Goal: Obtain resource: Download file/media

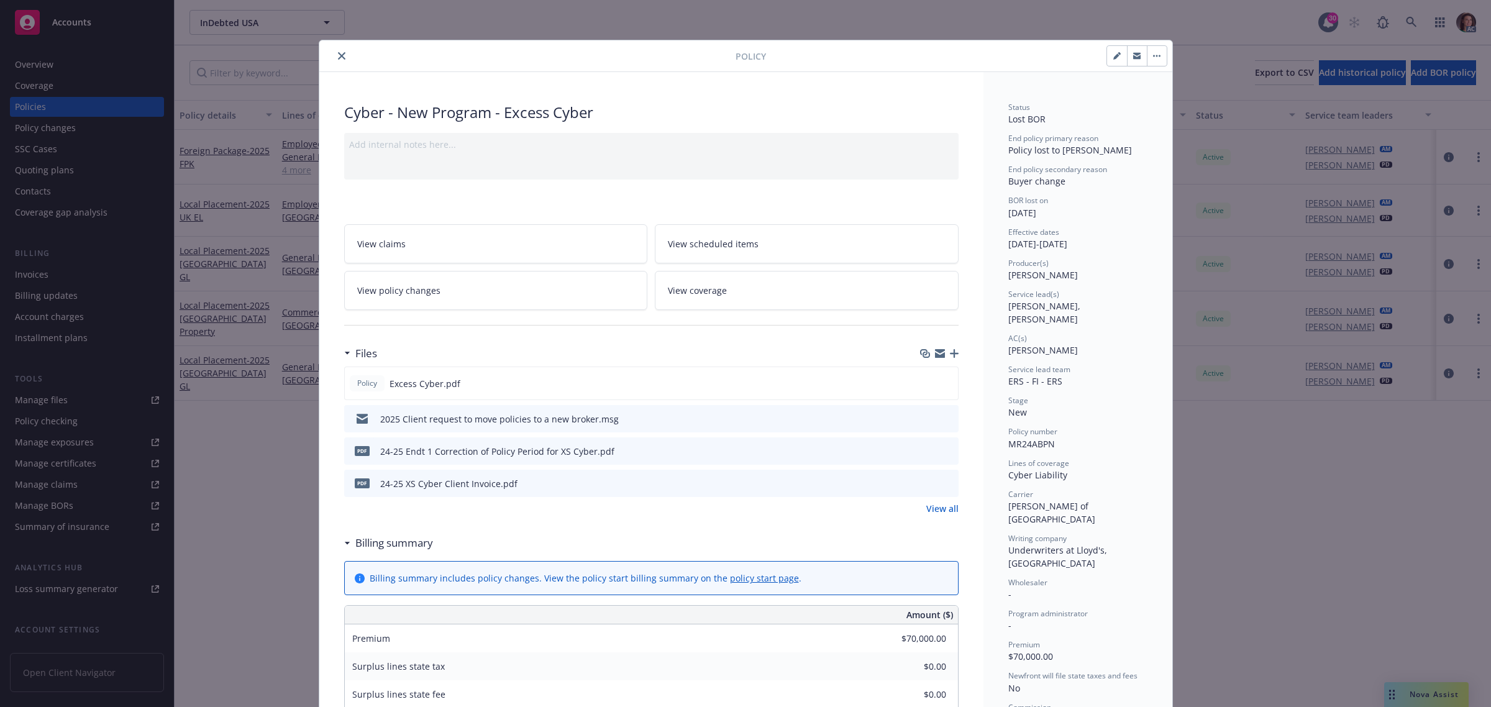
scroll to position [37, 0]
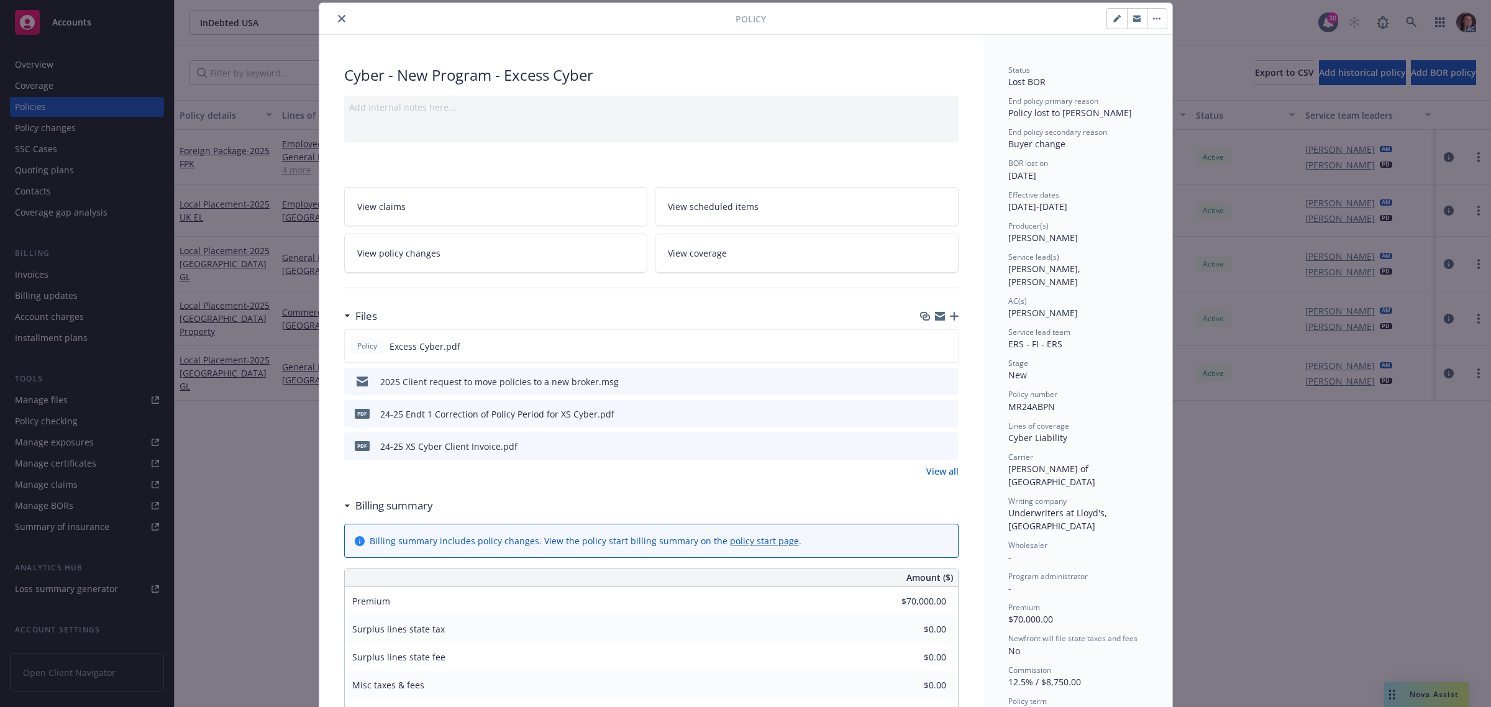
click at [338, 21] on icon "close" at bounding box center [341, 18] width 7 height 7
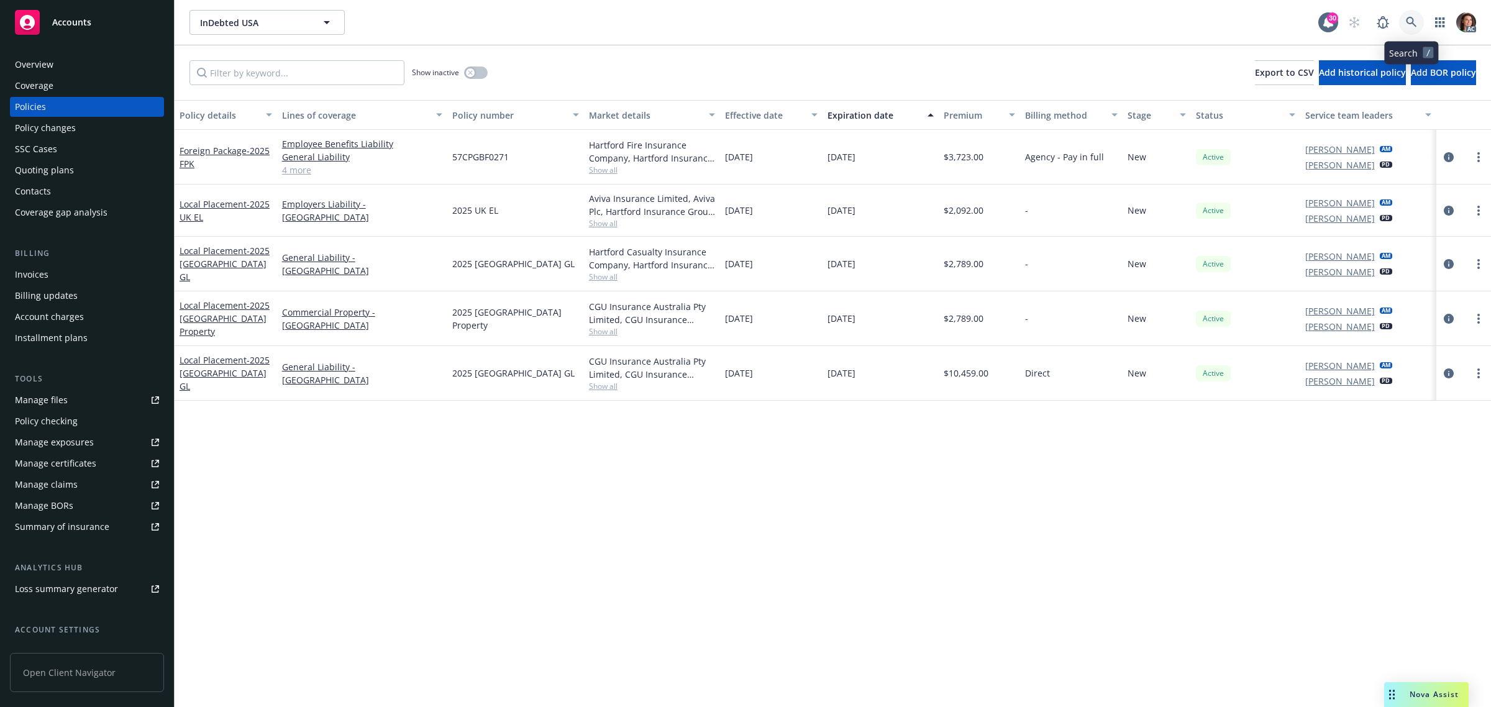
click at [1409, 25] on icon at bounding box center [1411, 22] width 11 height 11
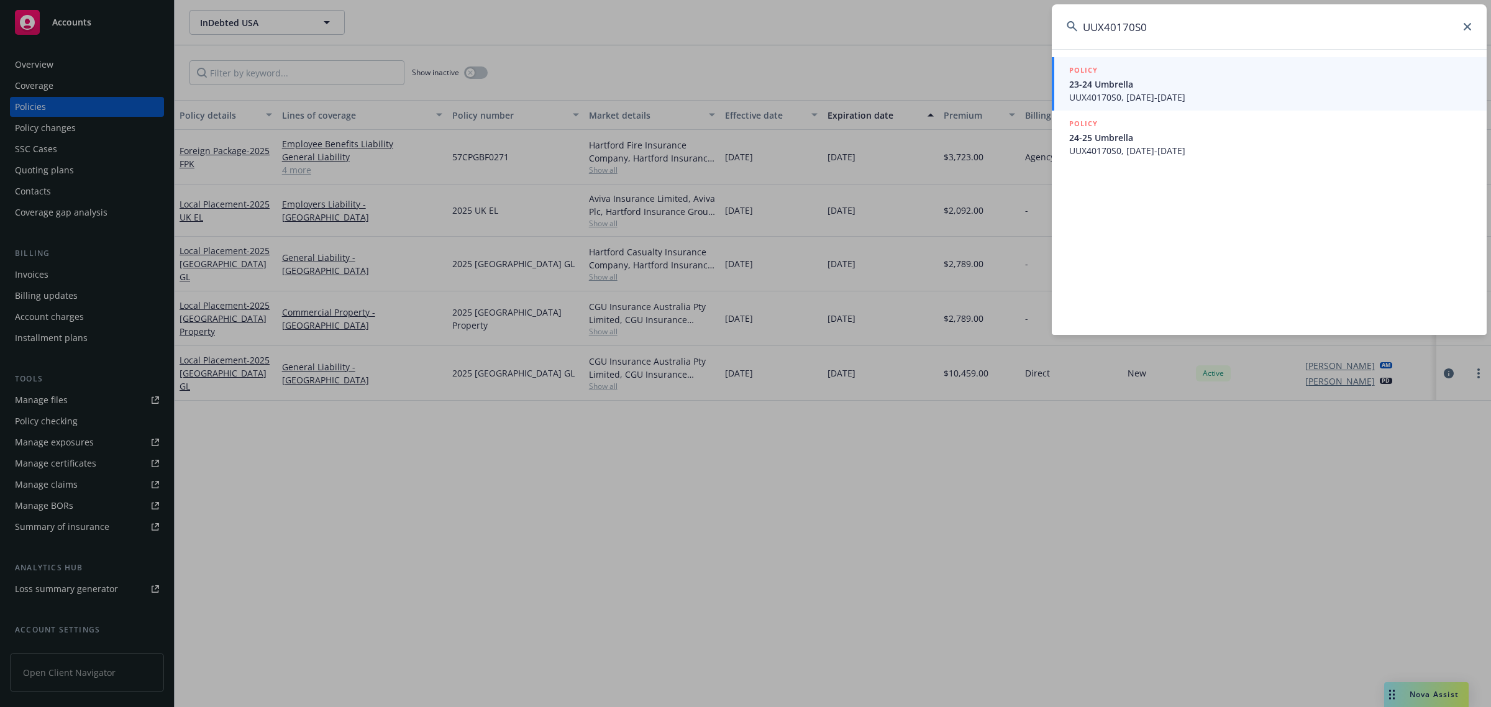
type input "UUX40170S0"
click at [1126, 96] on span "UUX40170S0, [DATE]-[DATE]" at bounding box center [1270, 97] width 403 height 13
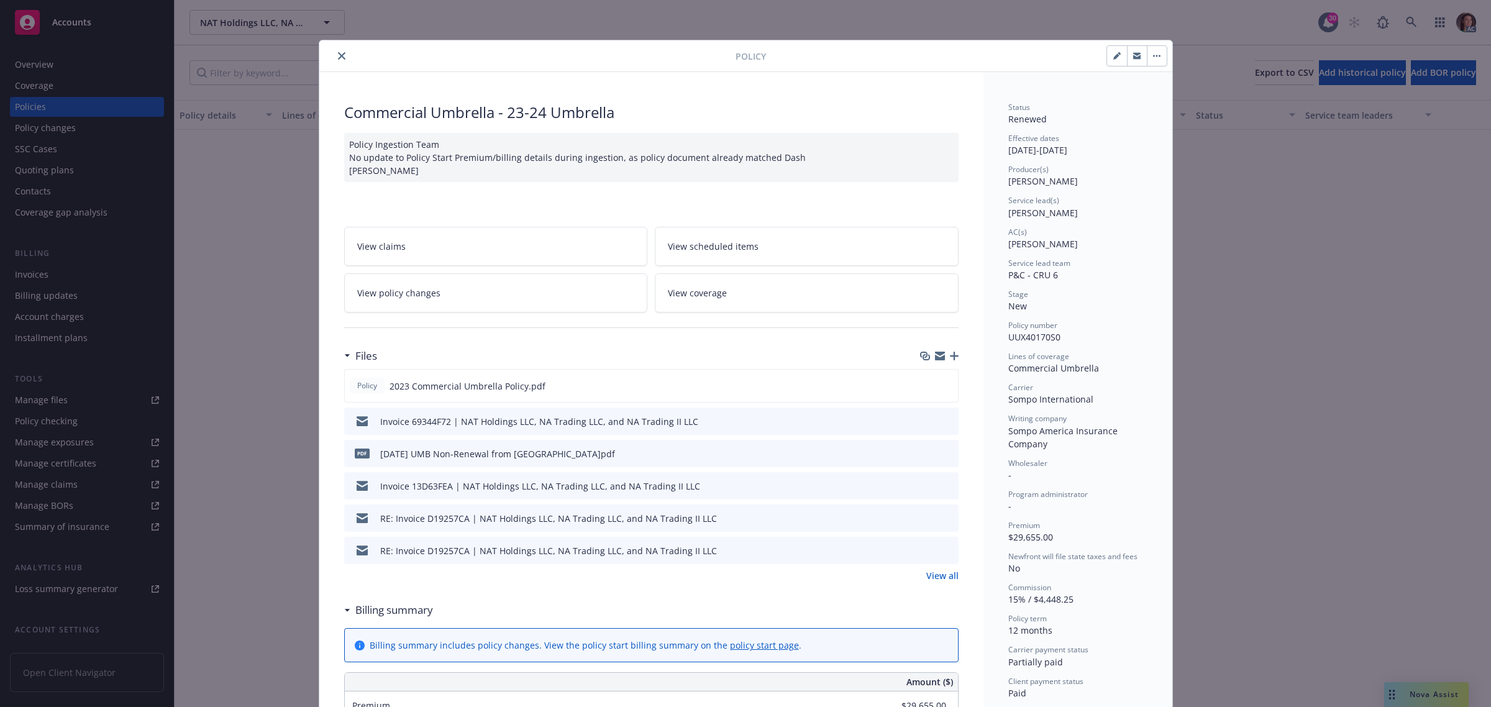
click at [339, 57] on icon "close" at bounding box center [341, 55] width 7 height 7
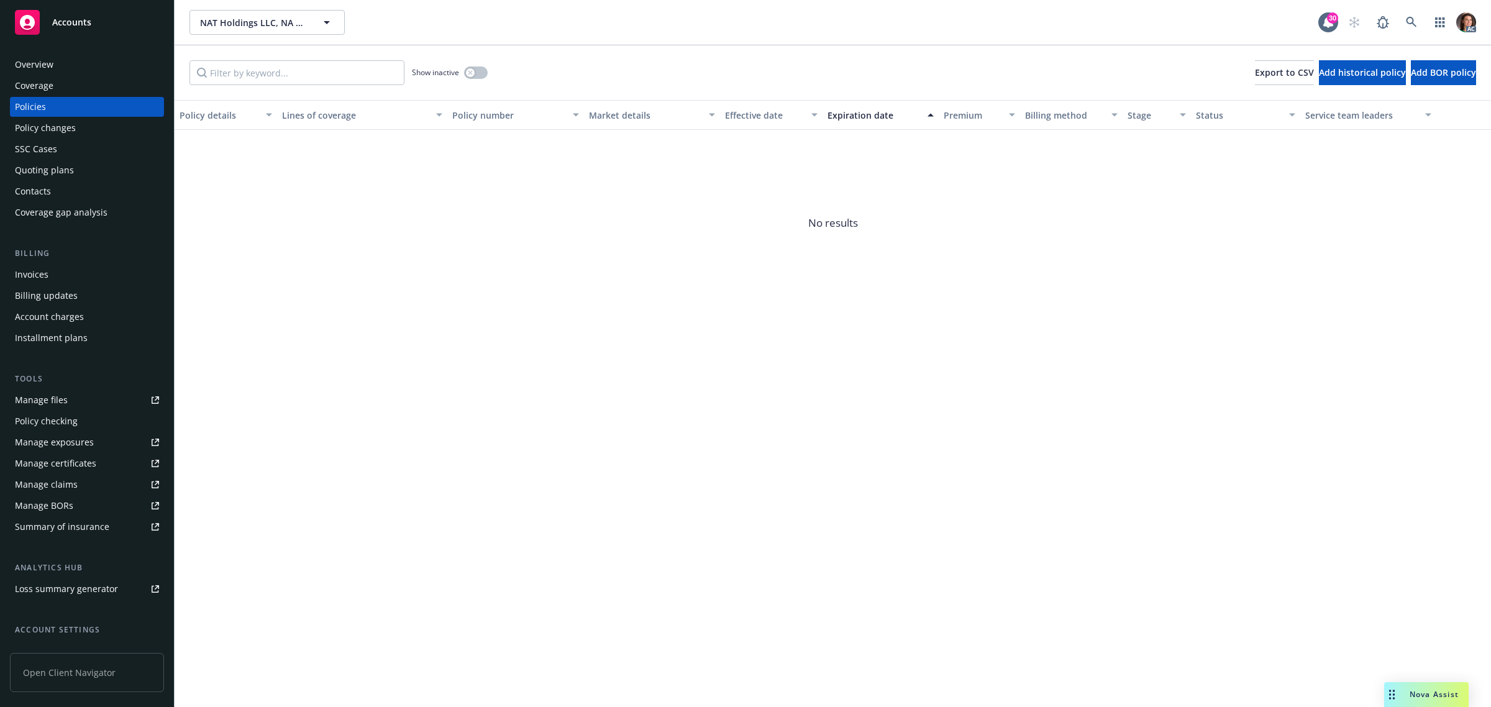
click at [28, 109] on div "Policies" at bounding box center [30, 107] width 31 height 20
click at [476, 76] on button "button" at bounding box center [476, 72] width 24 height 12
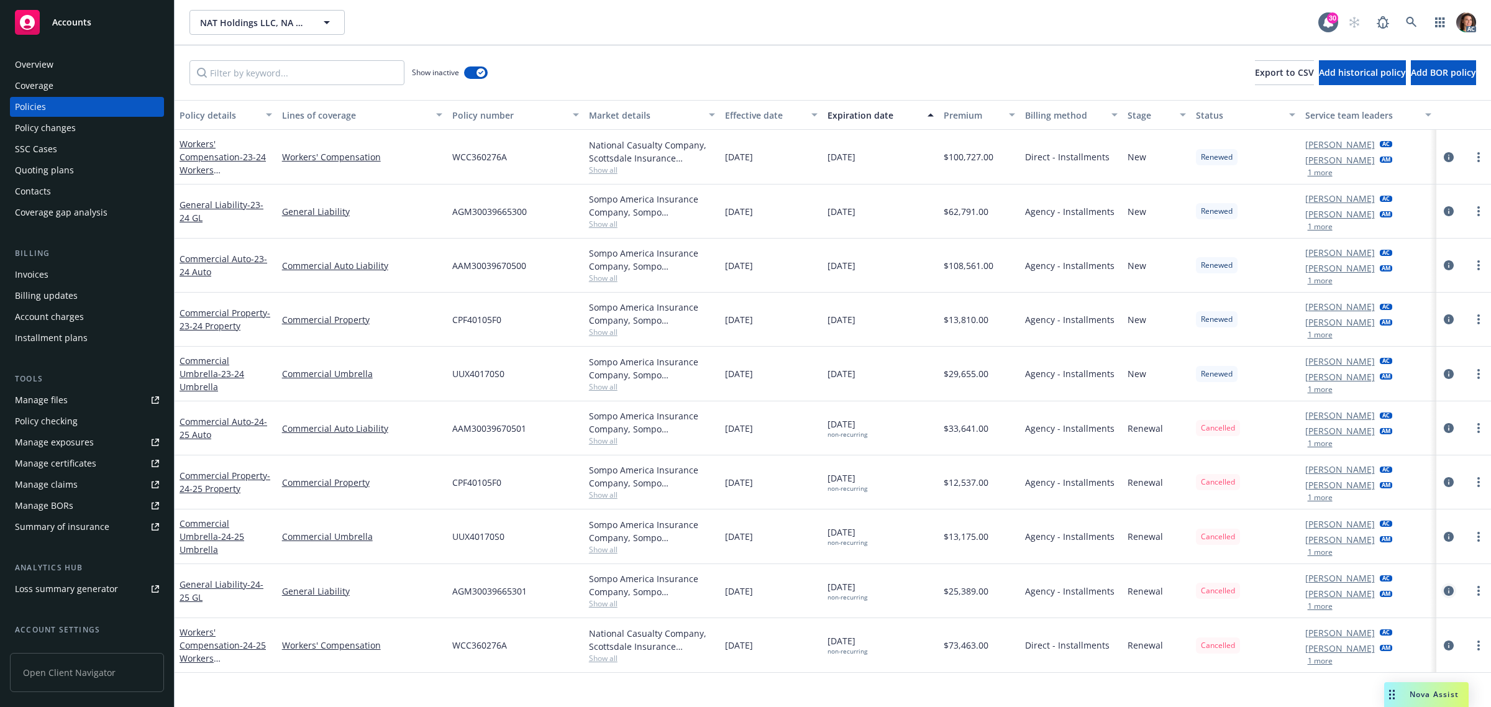
click at [1449, 587] on icon "circleInformation" at bounding box center [1449, 591] width 10 height 10
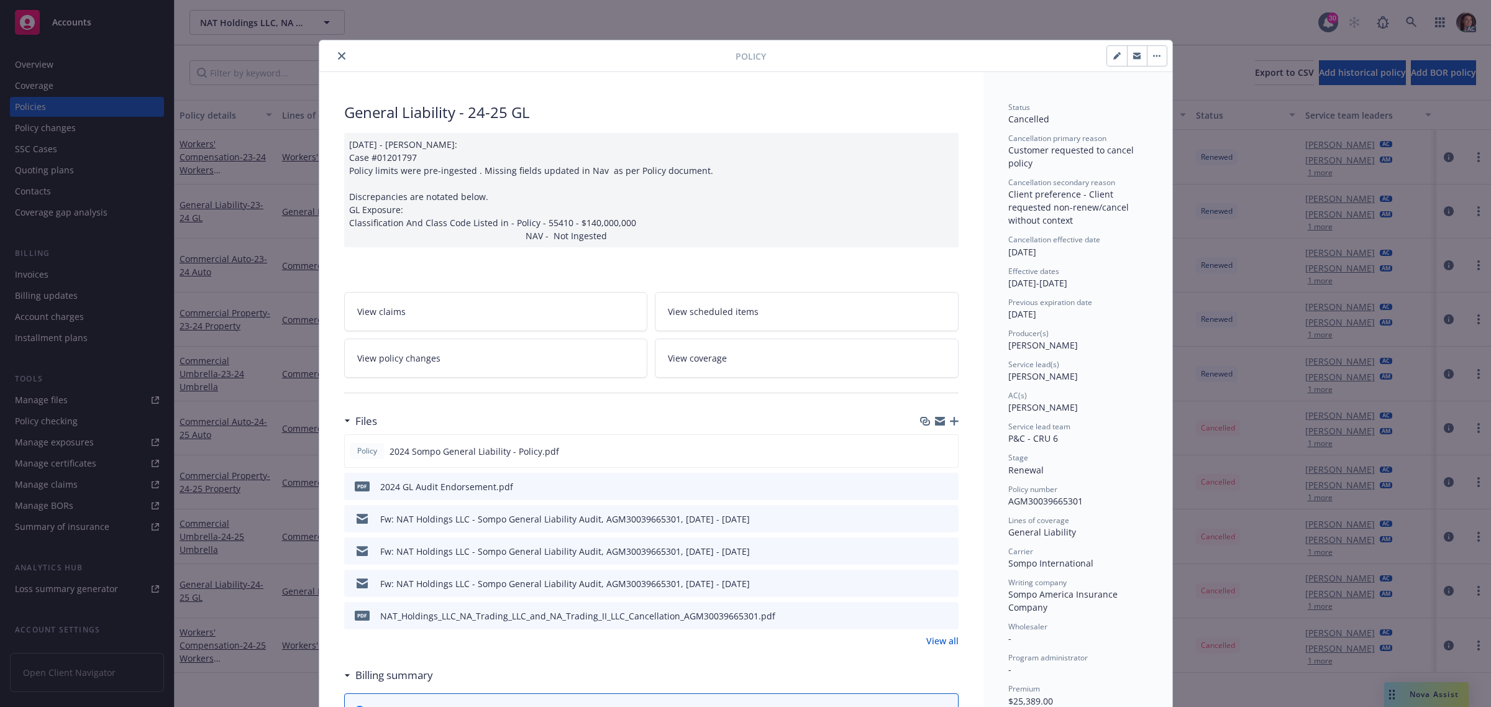
click at [508, 356] on link "View policy changes" at bounding box center [496, 358] width 304 height 39
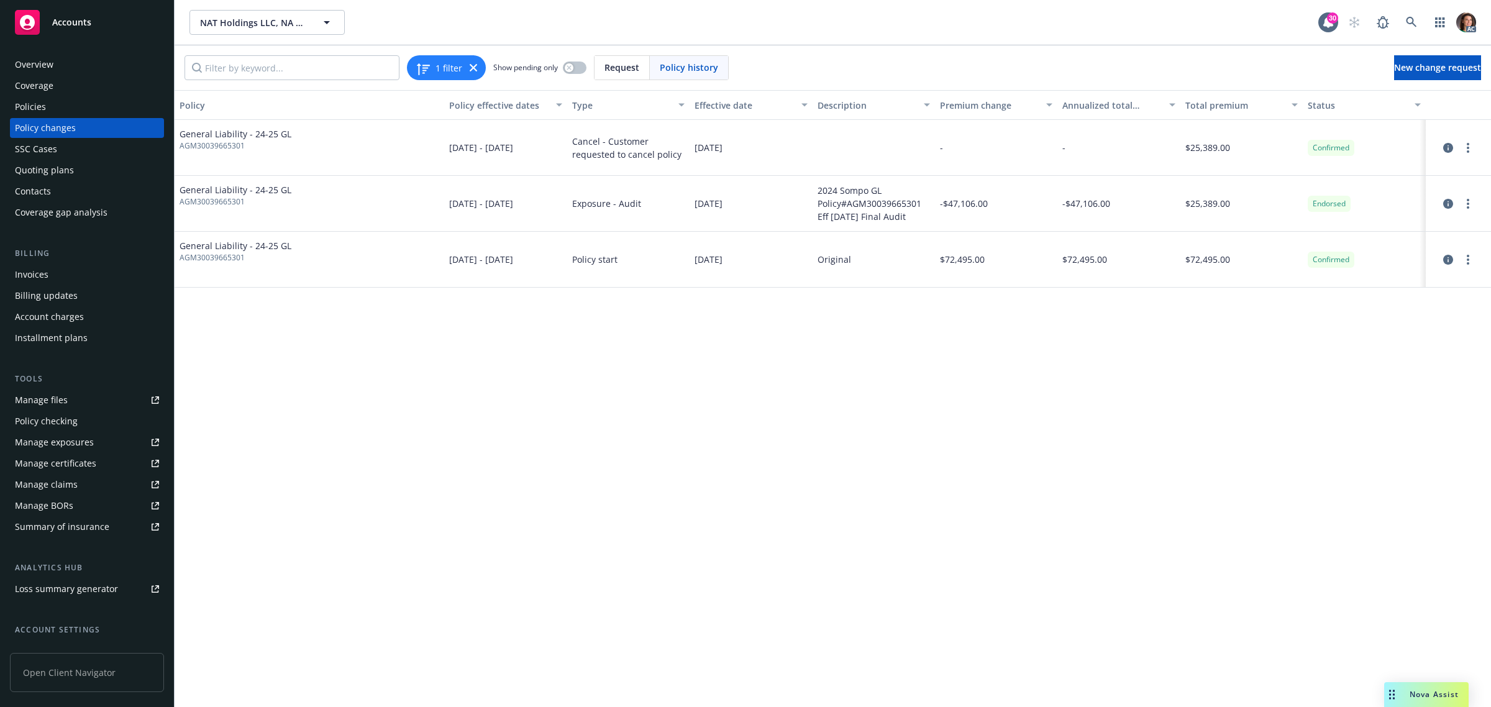
click at [37, 278] on div "Invoices" at bounding box center [32, 275] width 34 height 20
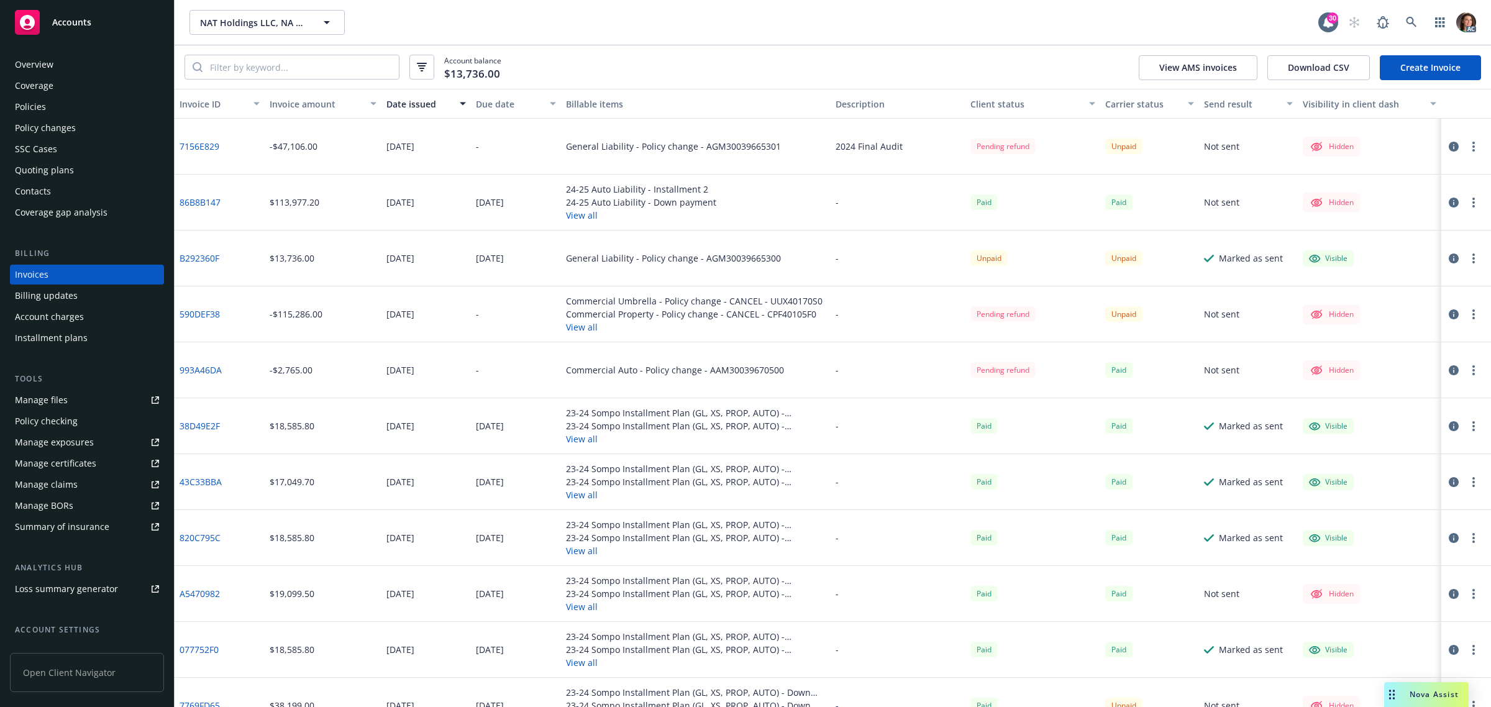
click at [657, 23] on div "NAT Holdings LLC, NA Trading LLC, and NA Trading II LLC NAT Holdings LLC, NA Tr…" at bounding box center [754, 22] width 1129 height 25
click at [721, 54] on div "Account balance $13,736.00 View AMS invoices Download CSV Create Invoice" at bounding box center [833, 66] width 1317 height 43
click at [1340, 66] on button "Download CSV" at bounding box center [1319, 67] width 103 height 25
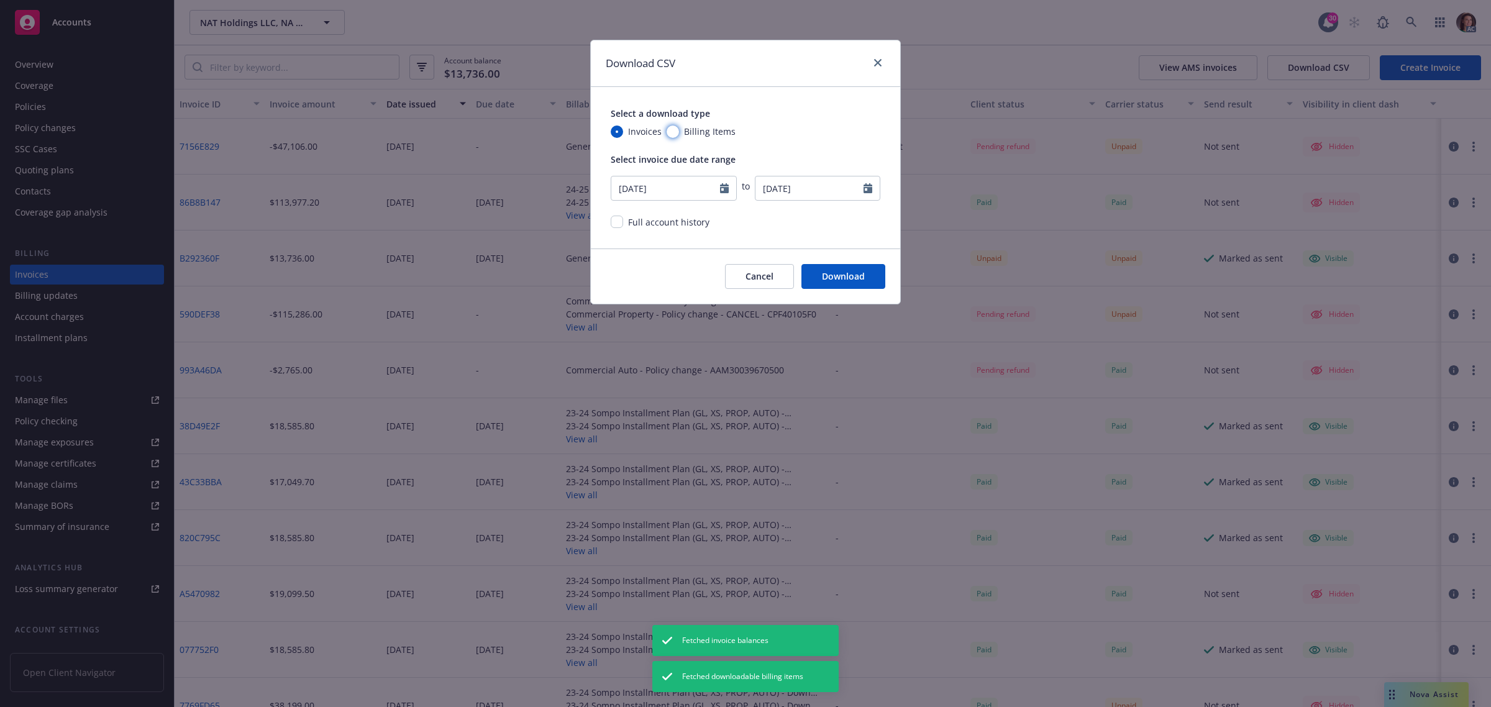
click at [675, 132] on input "Billing Items" at bounding box center [673, 132] width 12 height 12
radio input "true"
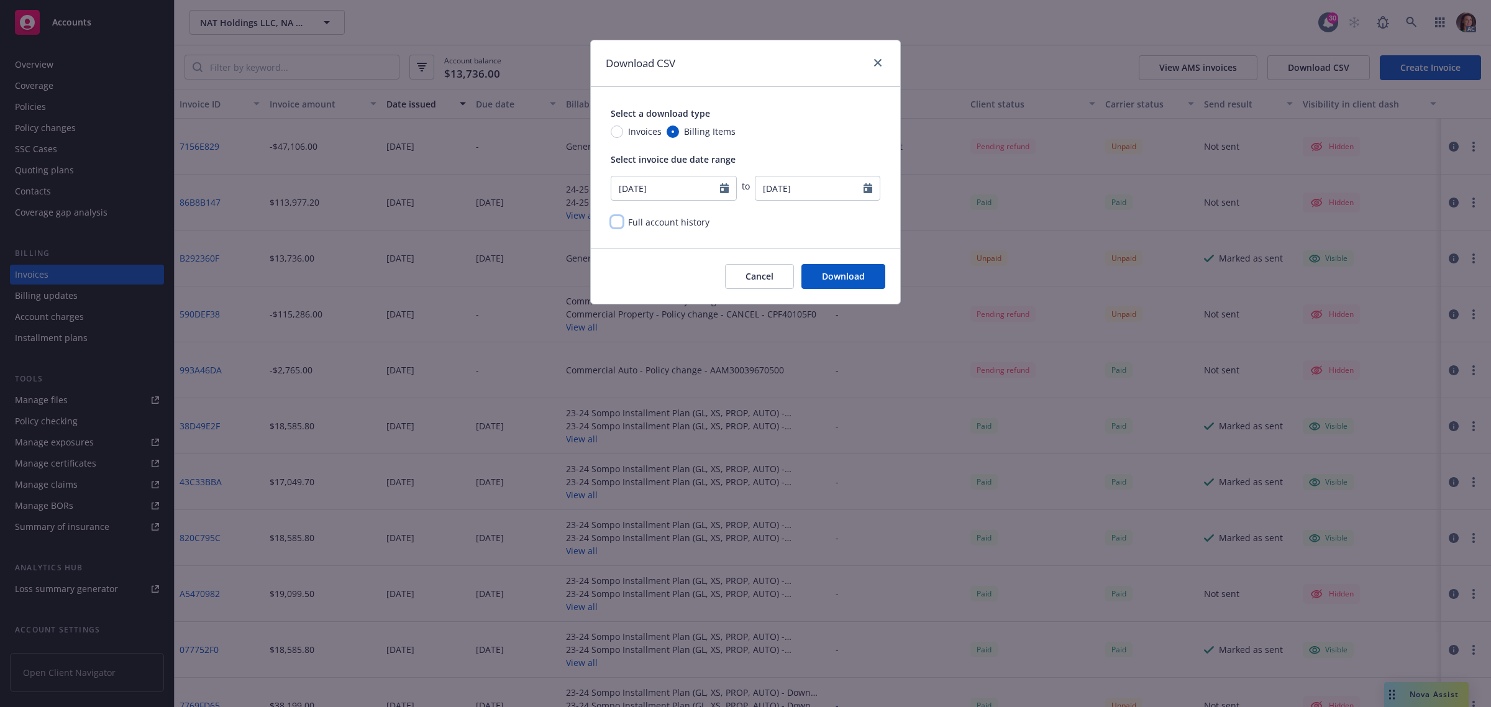
click at [614, 221] on input "checkbox" at bounding box center [617, 222] width 12 height 12
checkbox input "true"
click at [840, 283] on button "Download" at bounding box center [844, 276] width 84 height 25
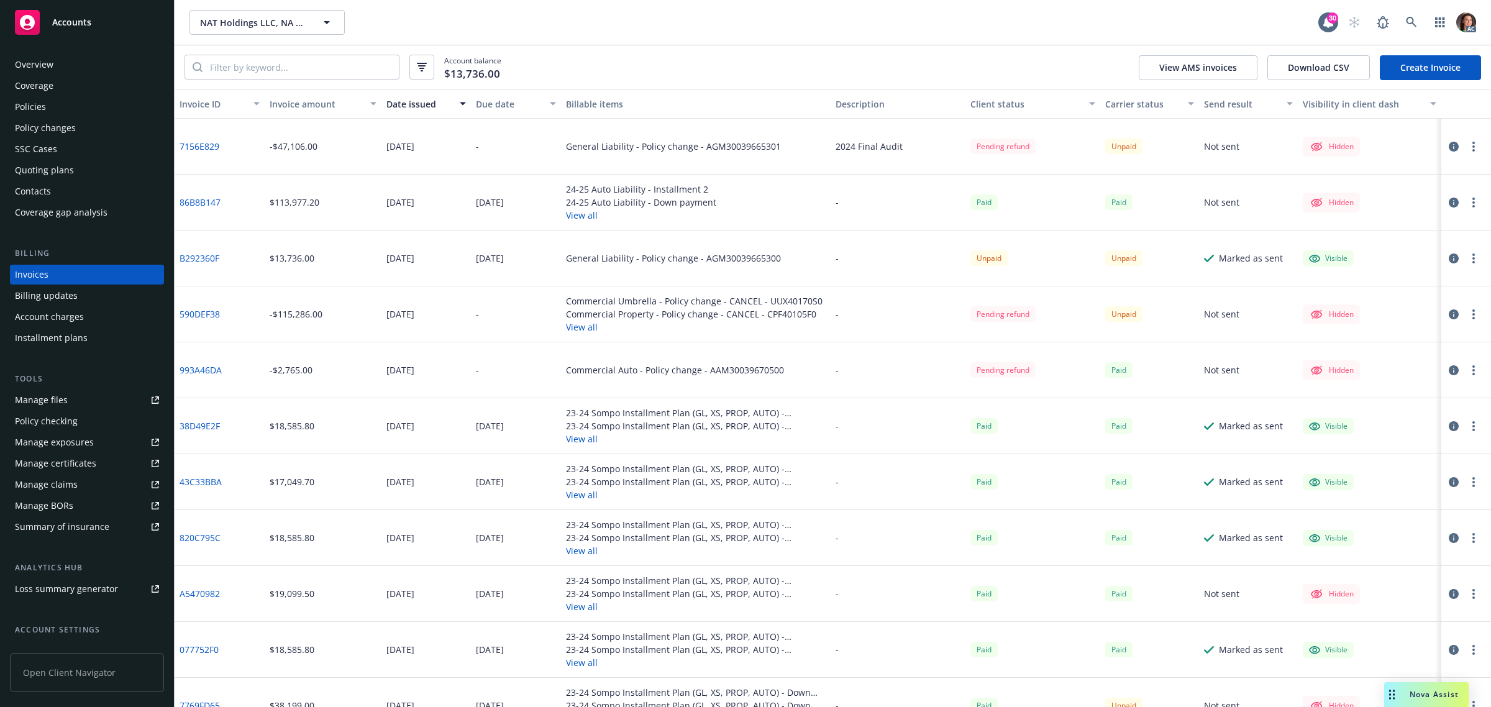
click at [26, 103] on div "Policies" at bounding box center [30, 107] width 31 height 20
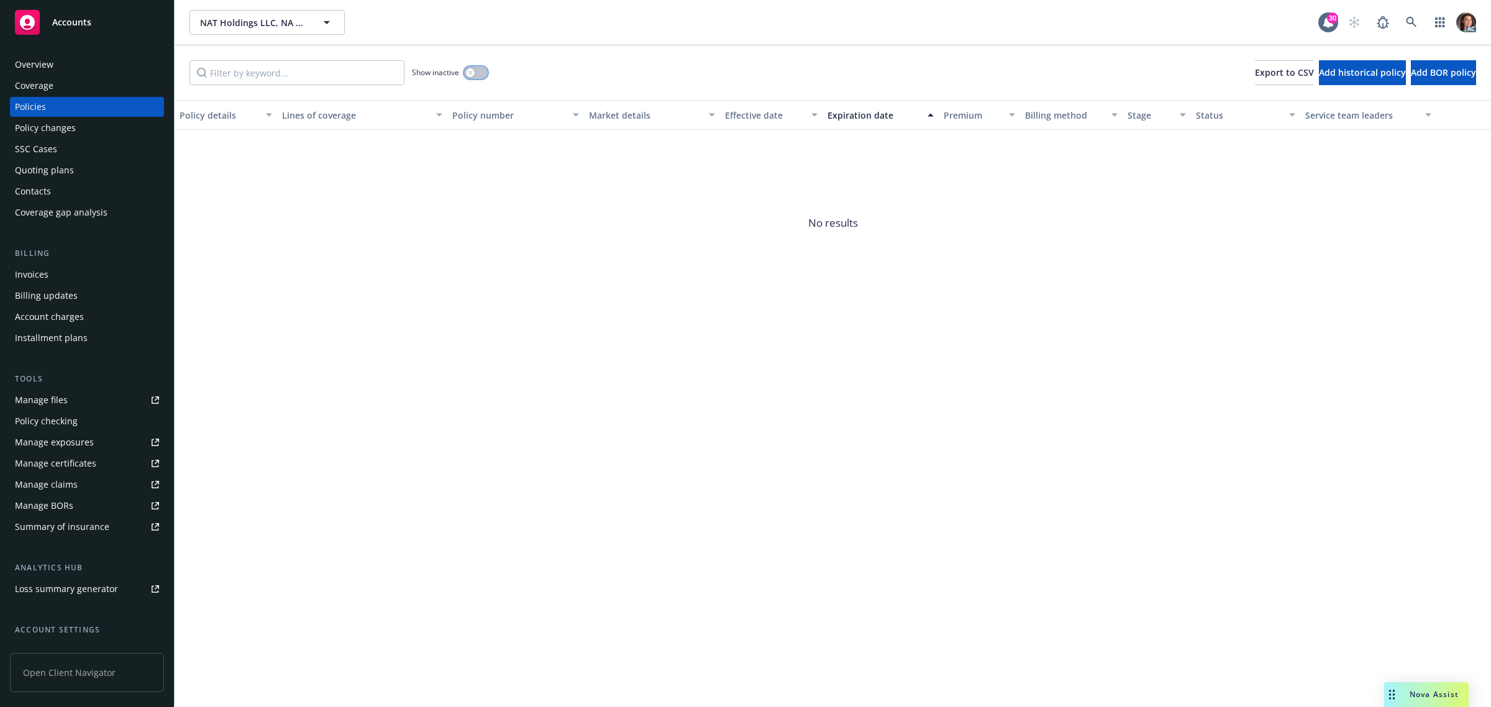
click at [477, 73] on button "button" at bounding box center [476, 72] width 24 height 12
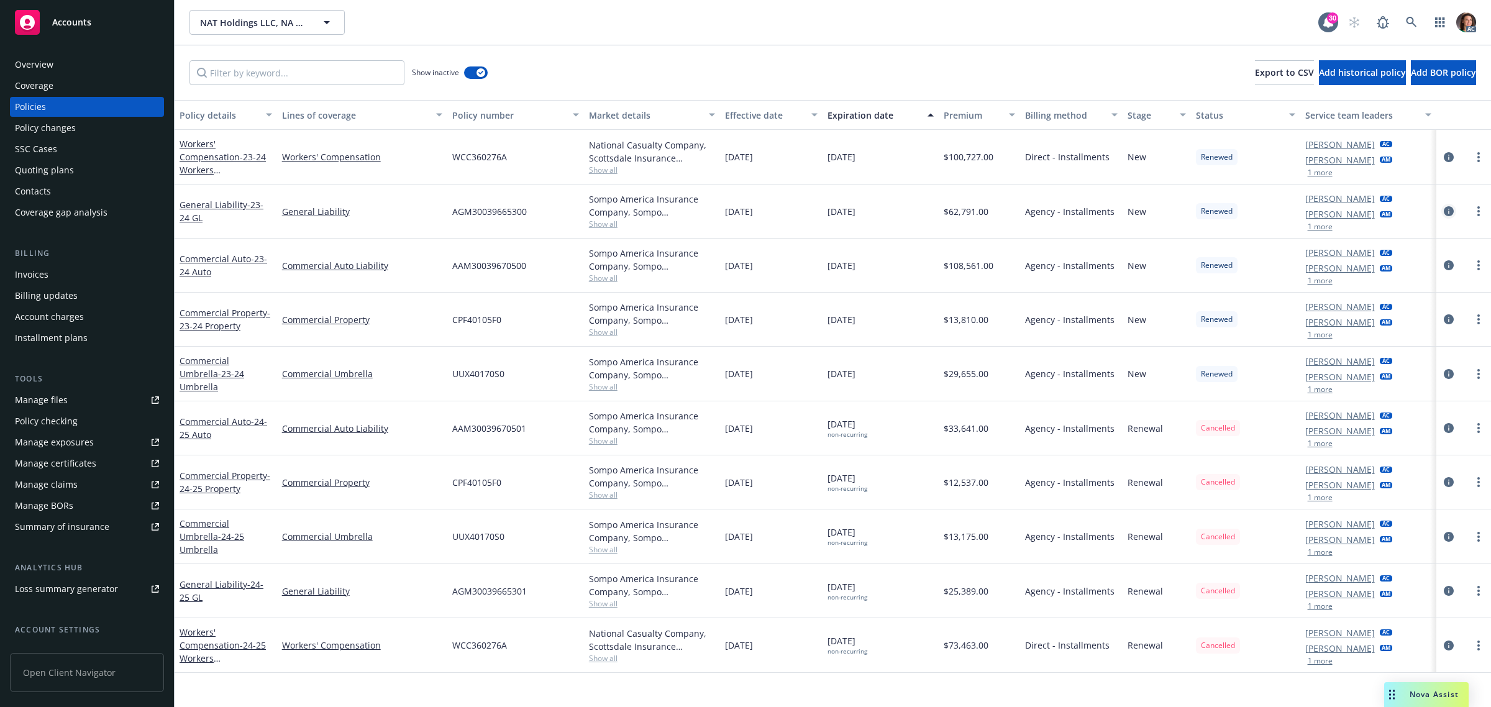
click at [1450, 209] on icon "circleInformation" at bounding box center [1449, 211] width 10 height 10
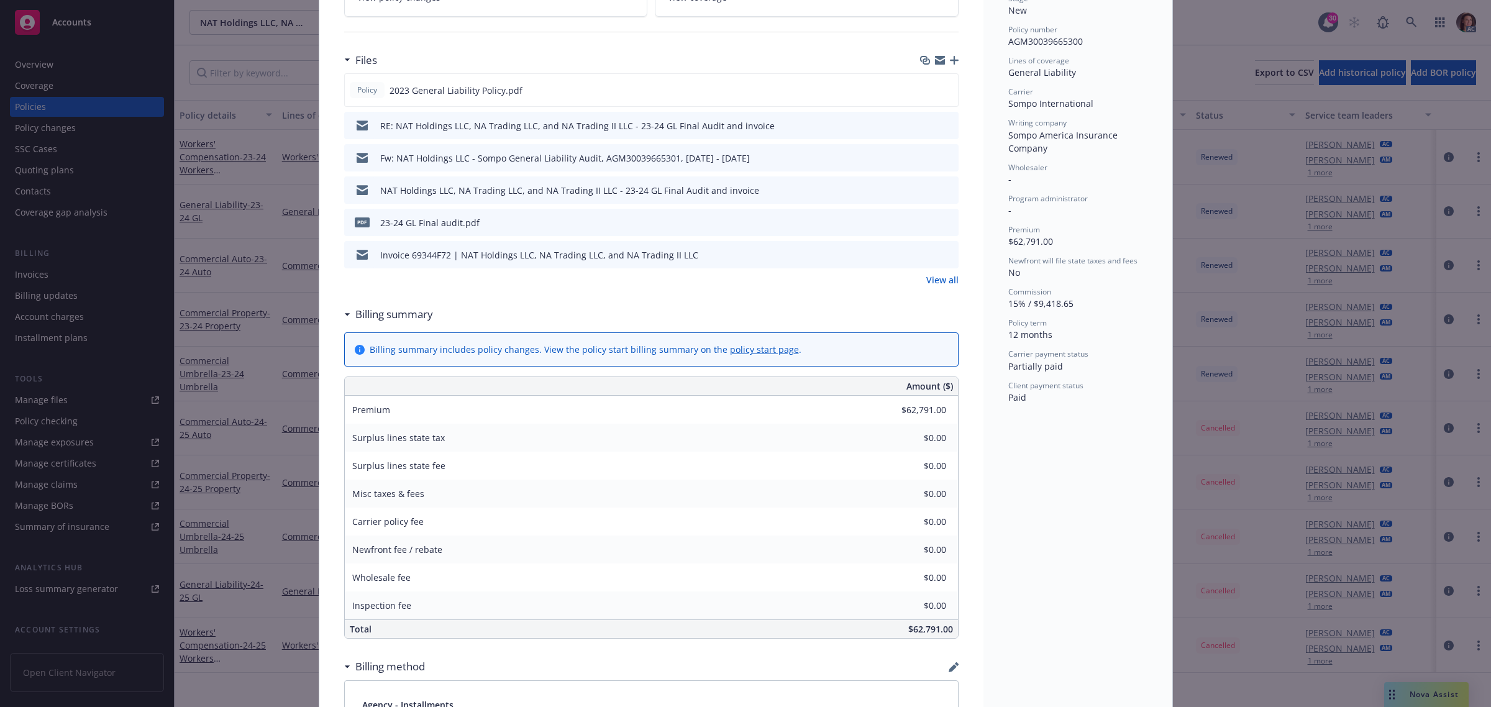
scroll to position [311, 0]
